Goal: Task Accomplishment & Management: Manage account settings

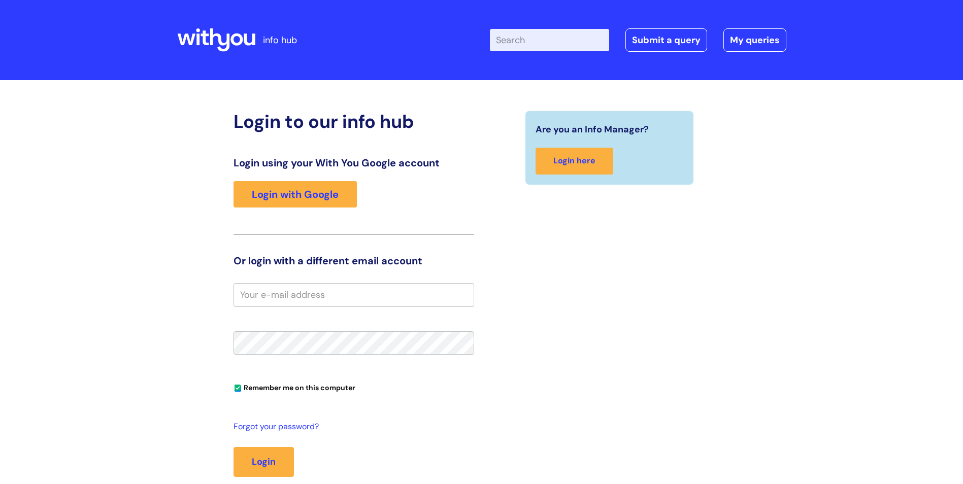
click at [282, 297] on input "email" at bounding box center [353, 294] width 241 height 23
type input "orders@diamond-fs.com"
click at [527, 305] on div "Are you an Info Manager? Login here" at bounding box center [610, 315] width 256 height 409
click at [233, 447] on button "Login" at bounding box center [263, 461] width 60 height 29
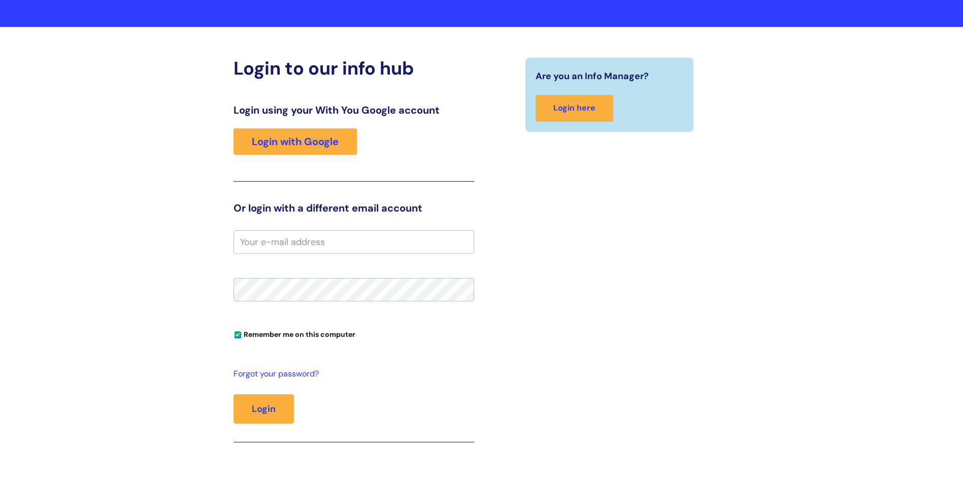
scroll to position [152, 0]
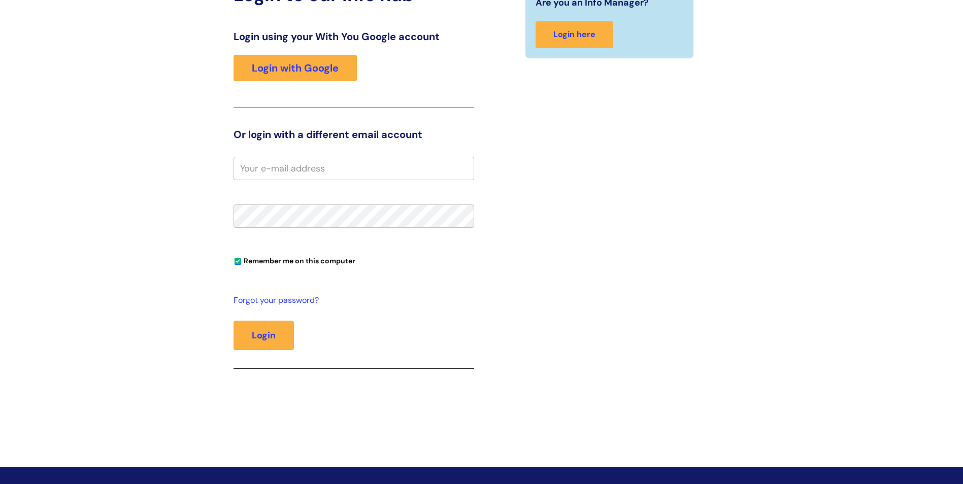
click at [291, 188] on fieldset "Remember me on this computer Forgot your password? Login" at bounding box center [353, 275] width 241 height 236
click at [291, 176] on input "email" at bounding box center [353, 168] width 241 height 23
type input "[EMAIL_ADDRESS][DOMAIN_NAME]"
